Goal: Task Accomplishment & Management: Manage account settings

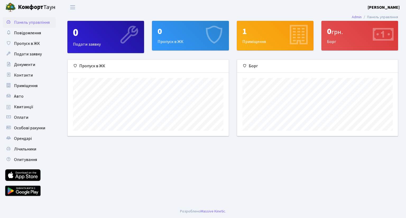
scroll to position [76, 161]
click at [27, 8] on b "Комфорт" at bounding box center [30, 7] width 25 height 8
click at [390, 9] on b "[PERSON_NAME]" at bounding box center [383, 7] width 32 height 6
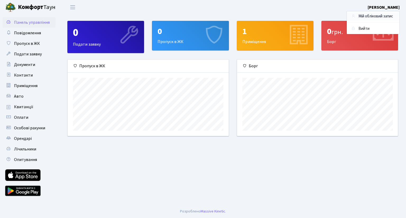
click at [362, 17] on link "Мій обліковий запис" at bounding box center [372, 16] width 53 height 8
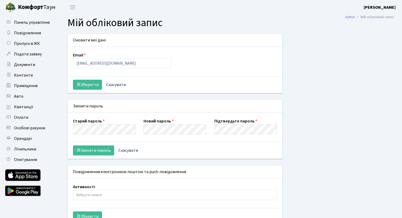
select select
